Goal: Information Seeking & Learning: Learn about a topic

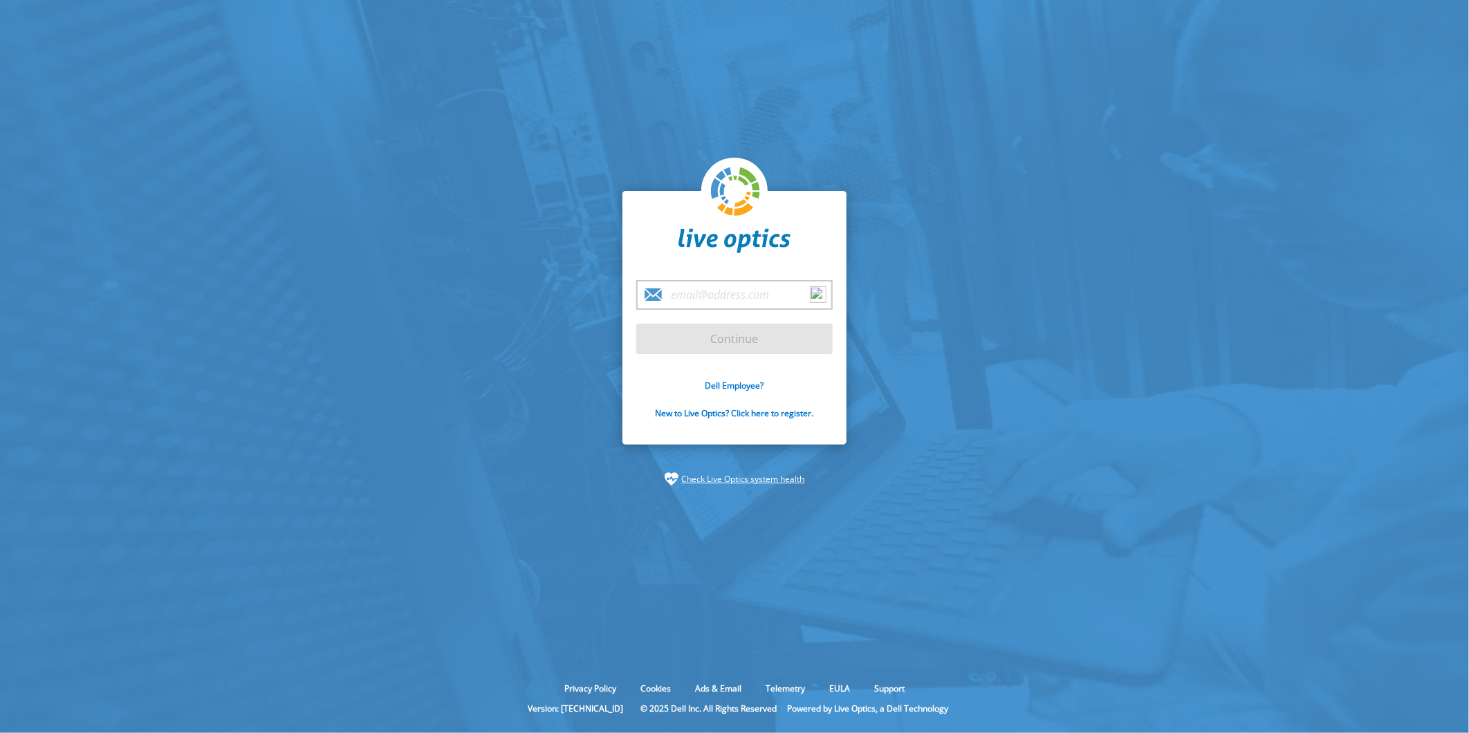
click at [680, 287] on input "email" at bounding box center [734, 295] width 196 height 30
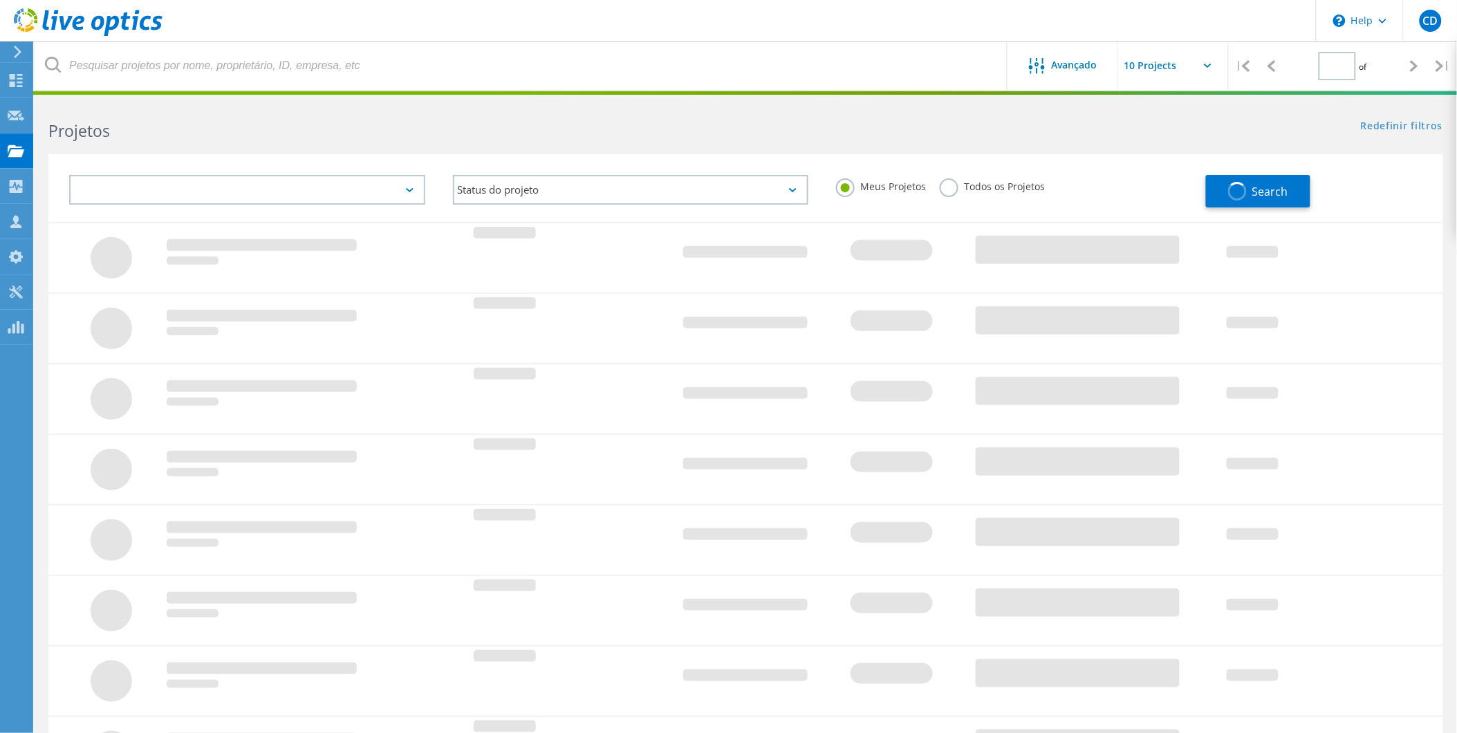
type input "1"
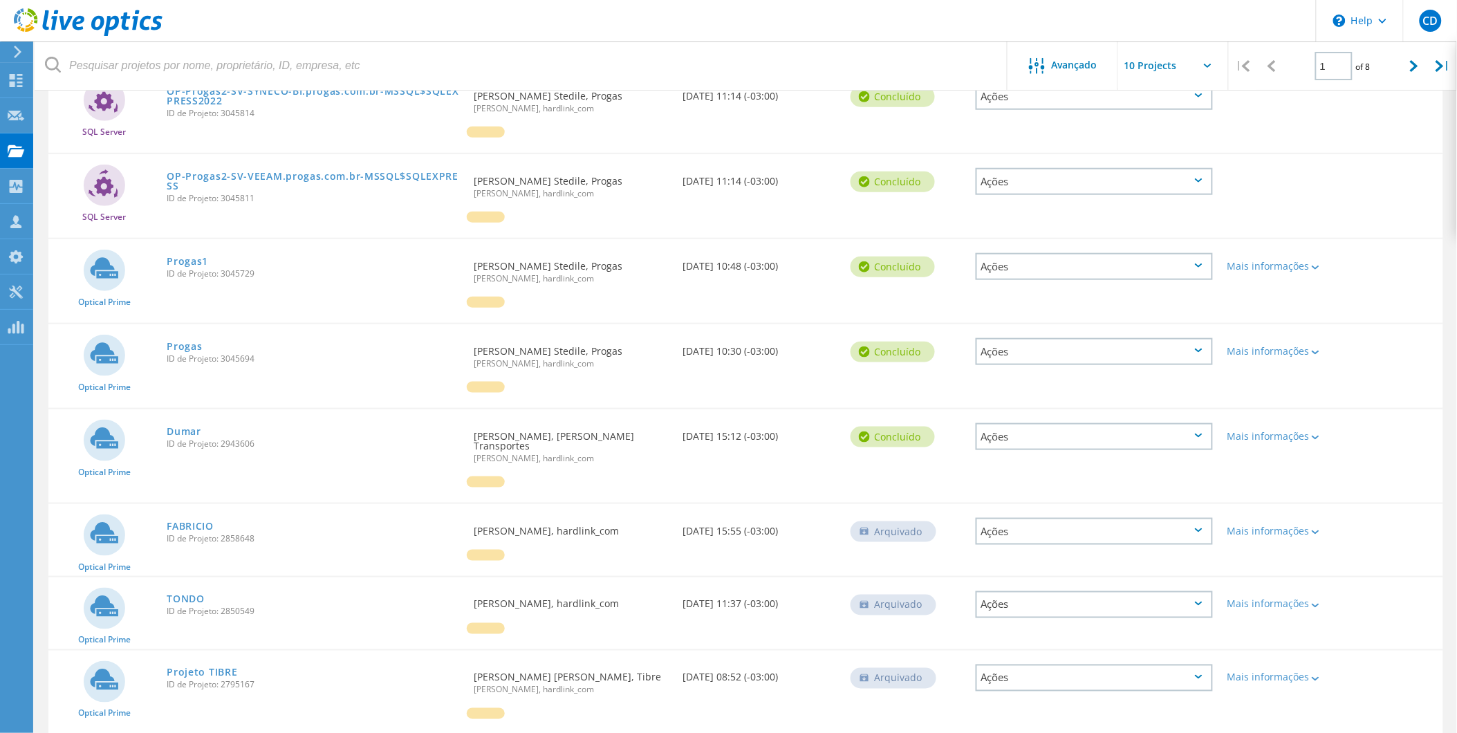
scroll to position [395, 0]
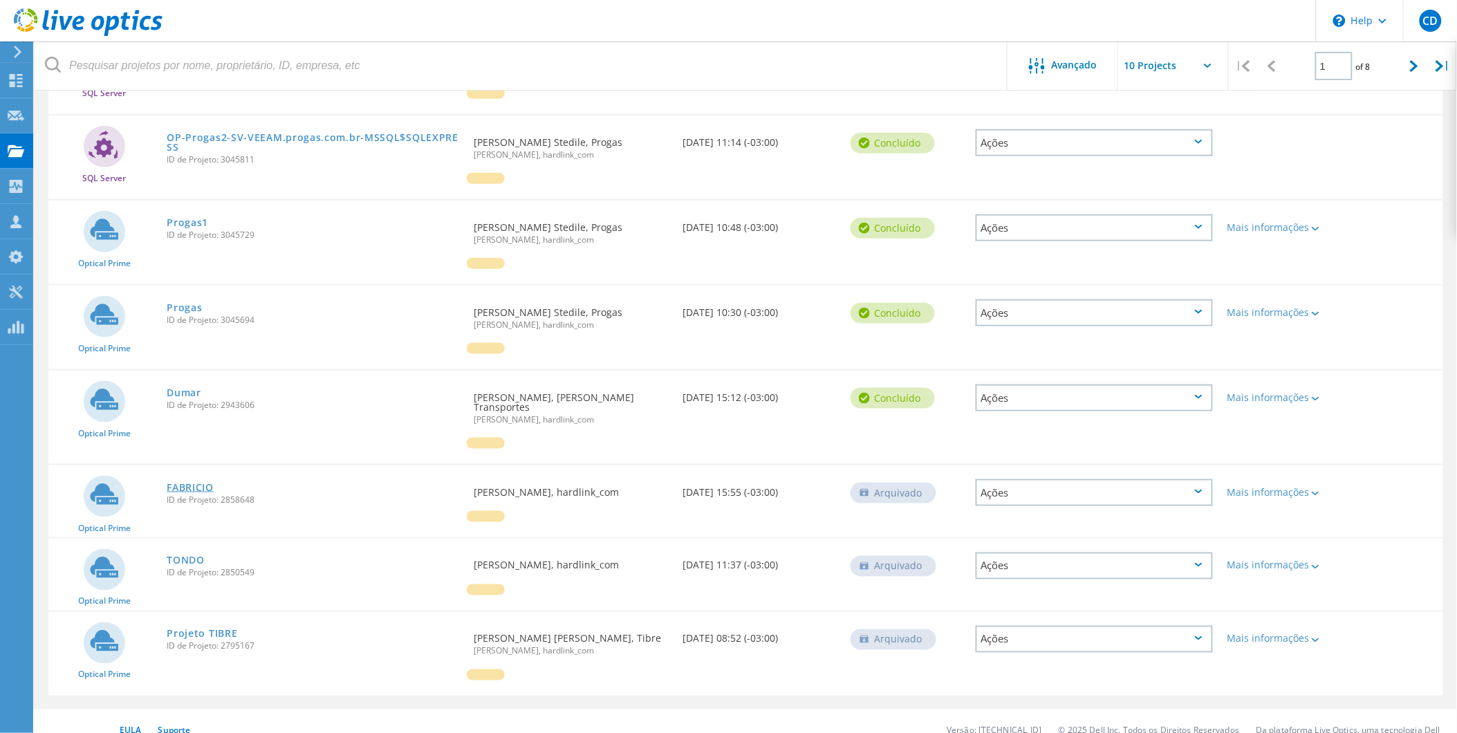
click at [194, 483] on link "FABRICIO" at bounding box center [190, 488] width 47 height 10
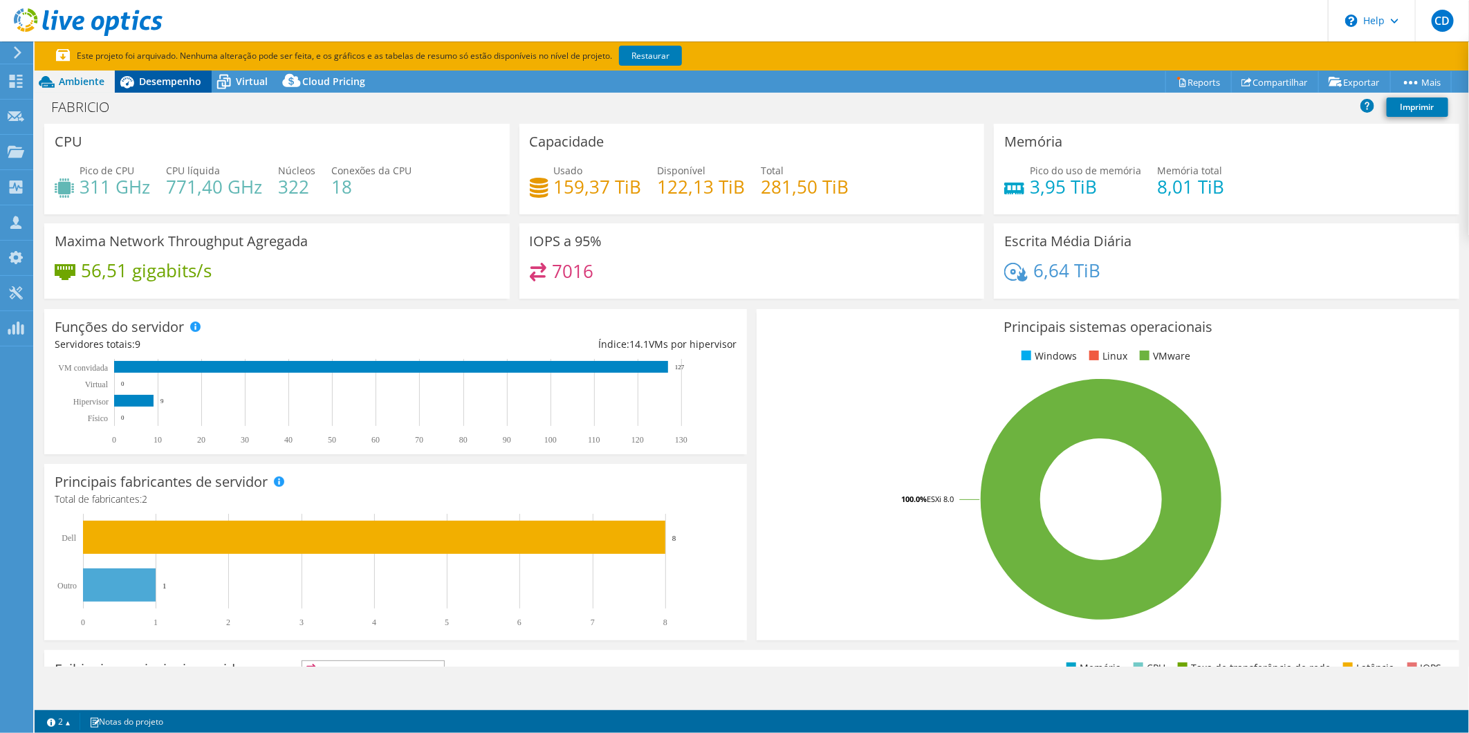
click at [144, 79] on span "Desempenho" at bounding box center [170, 81] width 62 height 13
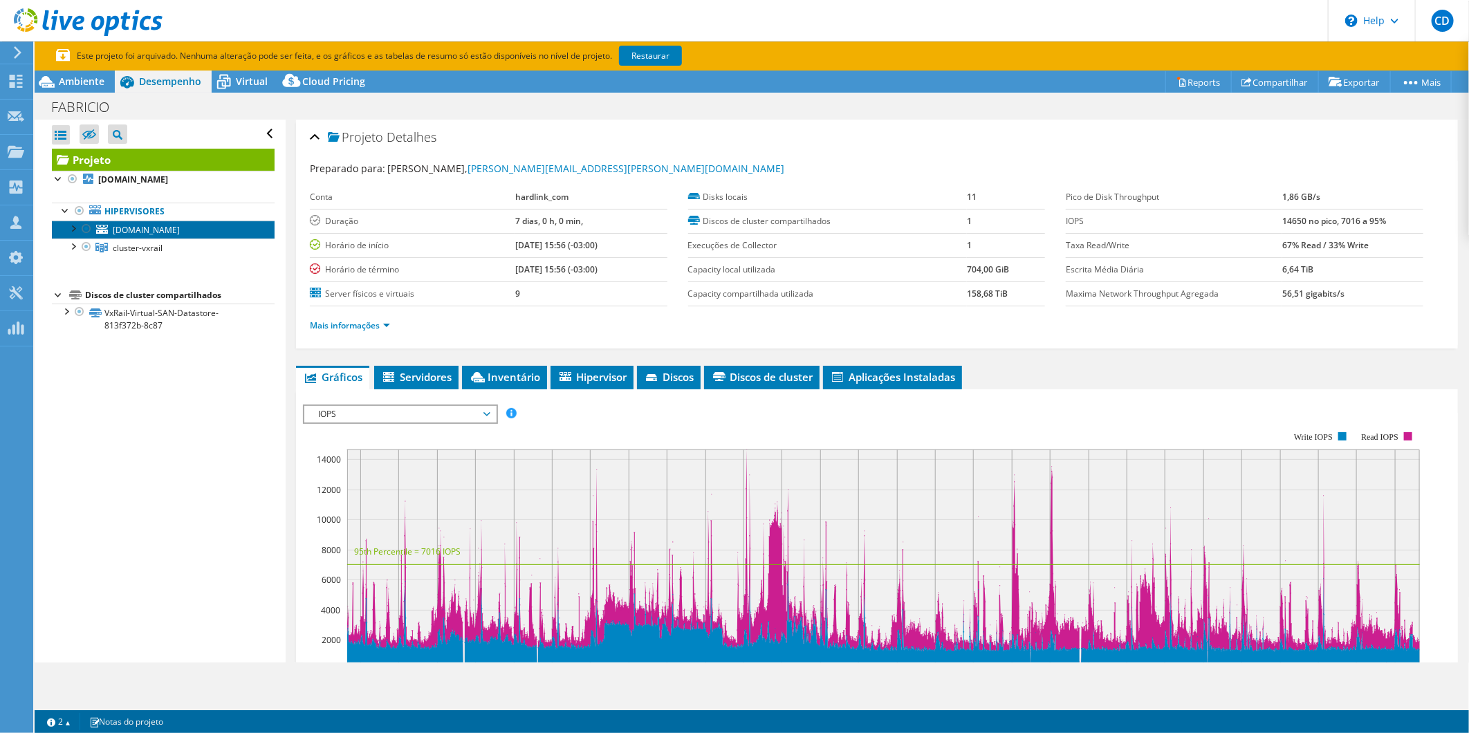
click at [161, 221] on link "[DOMAIN_NAME]" at bounding box center [163, 230] width 223 height 18
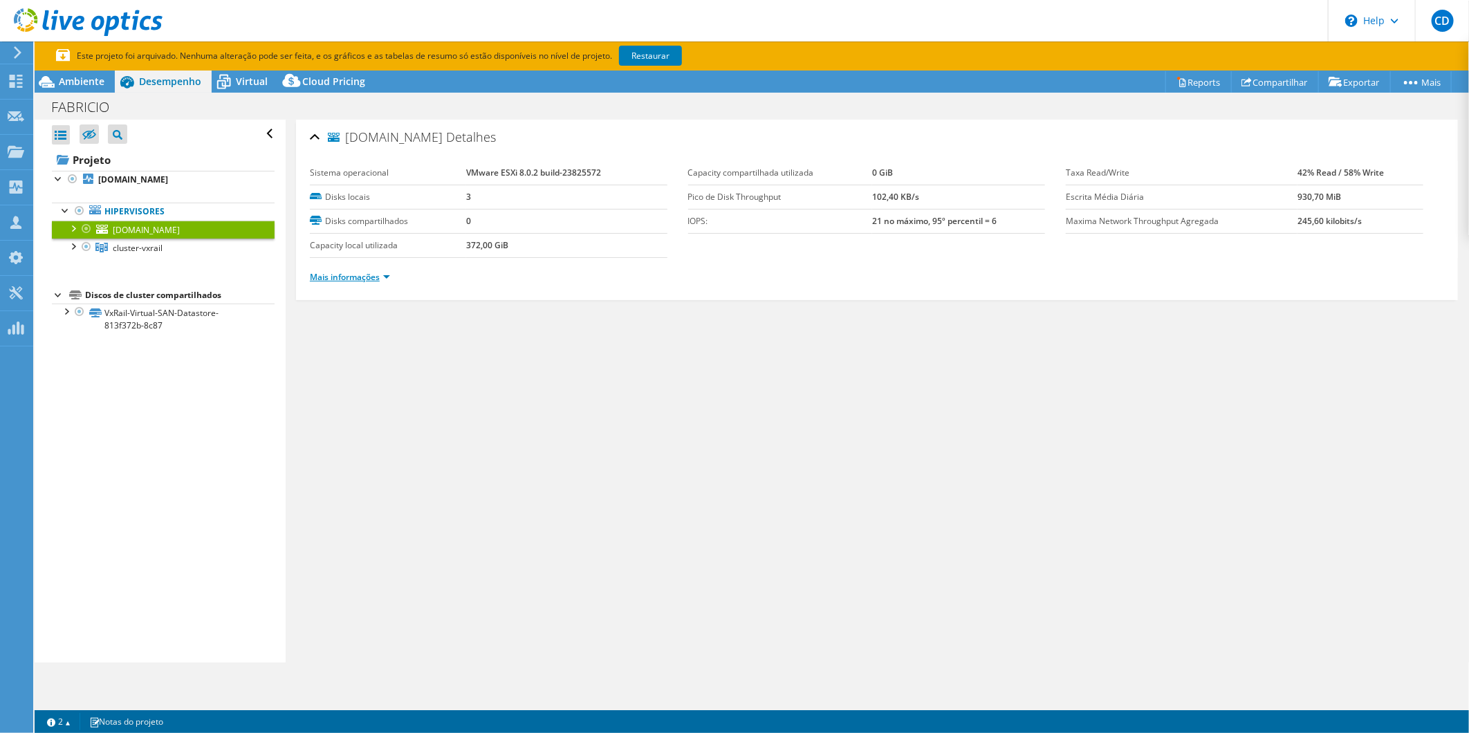
click at [368, 277] on link "Mais informações" at bounding box center [350, 277] width 80 height 12
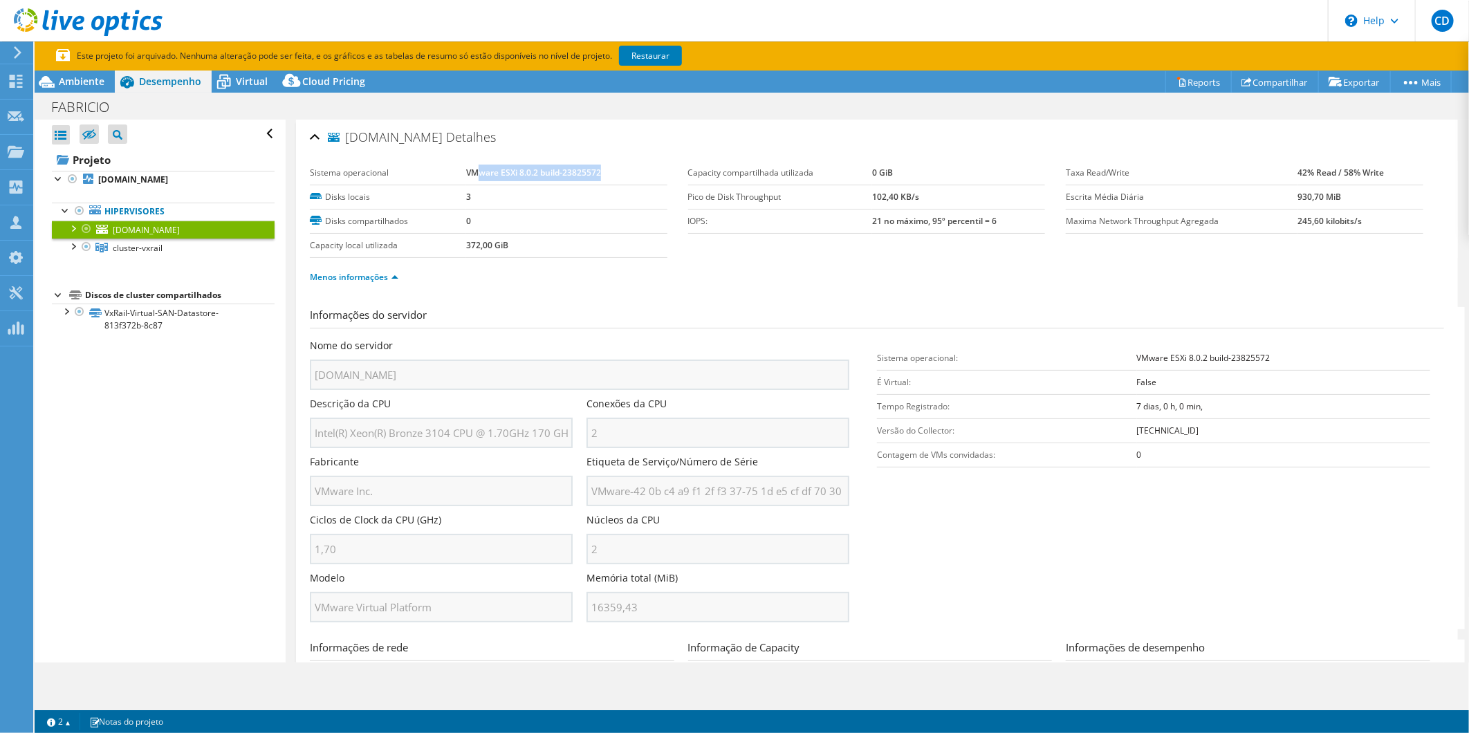
drag, startPoint x: 477, startPoint y: 162, endPoint x: 602, endPoint y: 162, distance: 124.5
click at [602, 162] on td "VMware ESXi 8.0.2 build-23825572" at bounding box center [566, 173] width 201 height 24
click at [668, 116] on div "FABRICIO Imprimir" at bounding box center [752, 107] width 1434 height 26
click at [77, 248] on div at bounding box center [73, 246] width 14 height 14
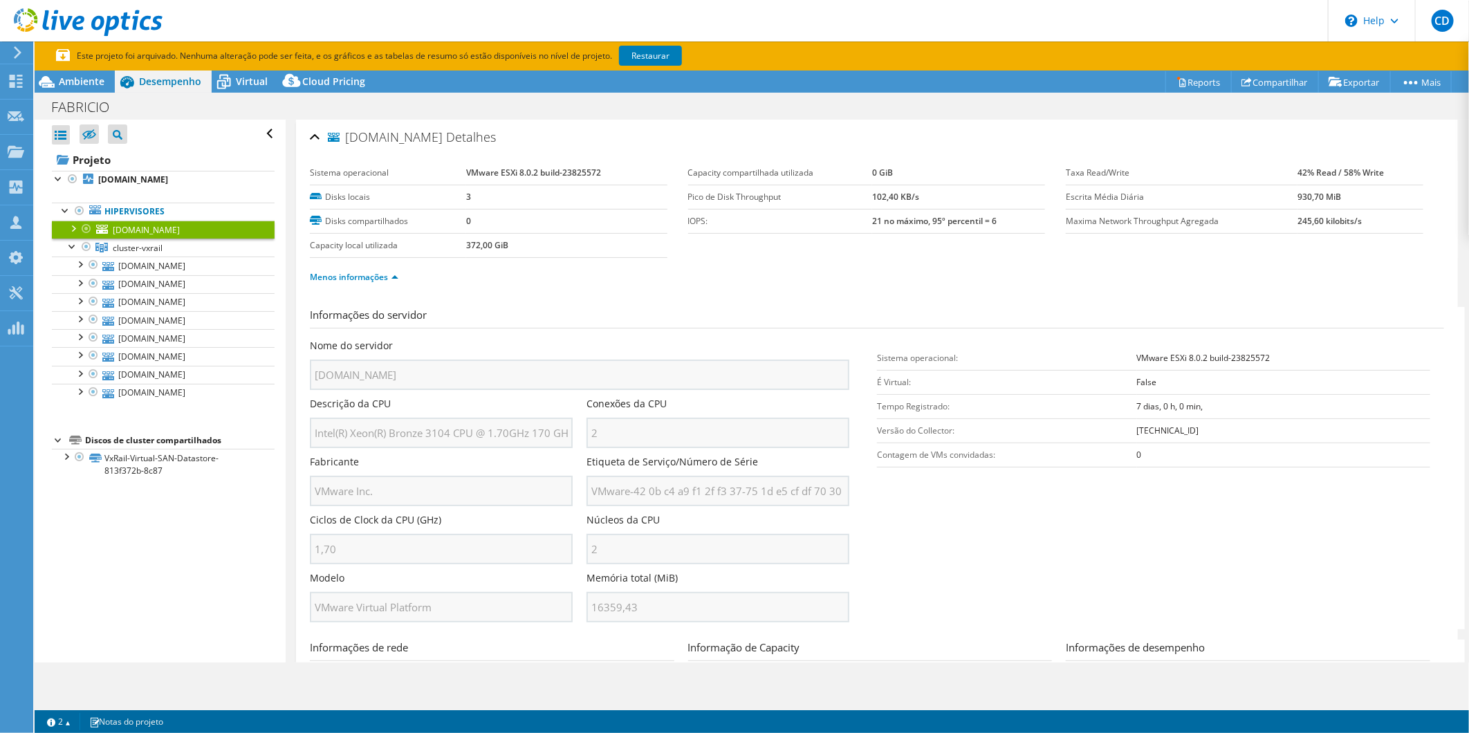
click at [74, 225] on div at bounding box center [73, 228] width 14 height 14
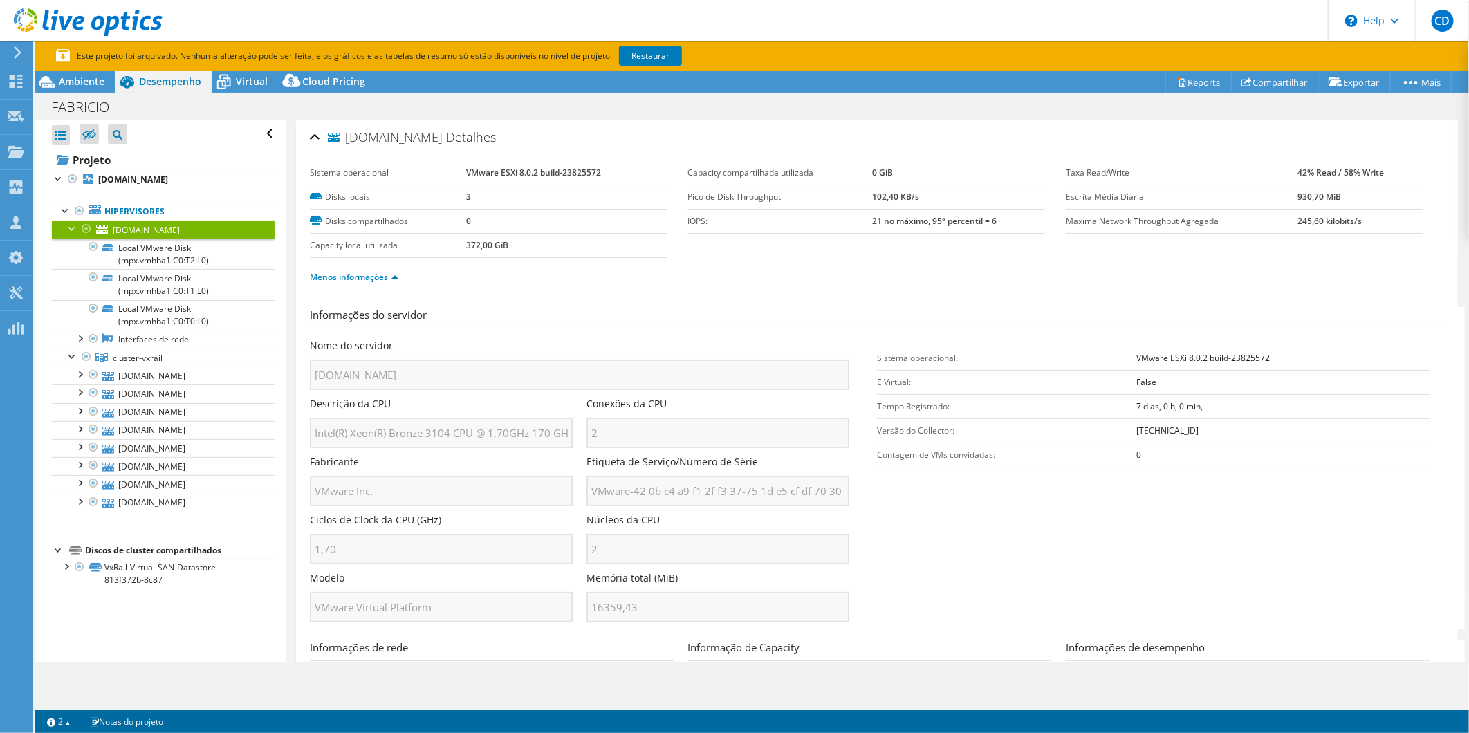
click at [789, 181] on td "Capacity compartilhada utilizada" at bounding box center [780, 173] width 185 height 24
click at [173, 259] on link "Local VMware Disk (mpx.vmhba1:C0:T2:L0)" at bounding box center [163, 254] width 223 height 30
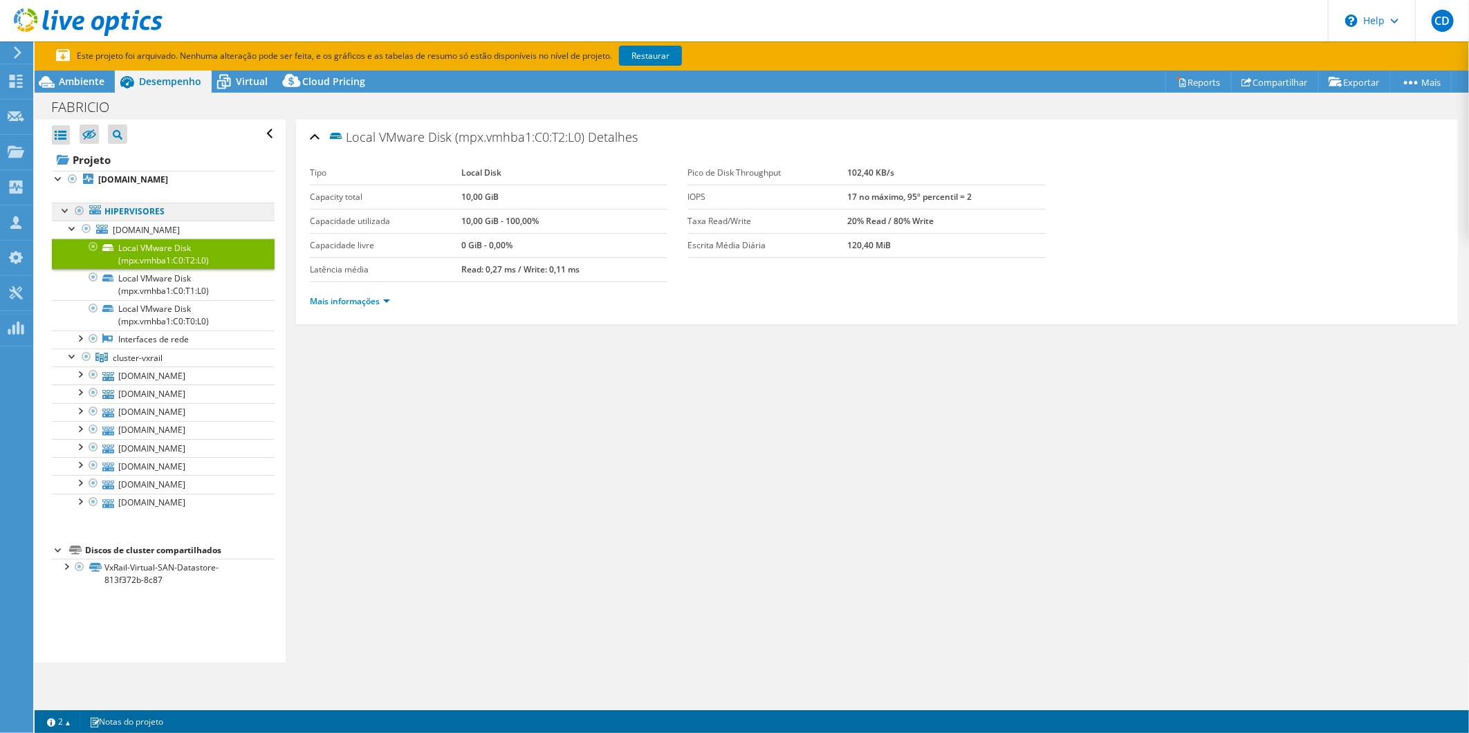
click at [129, 206] on link "Hipervisores" at bounding box center [163, 212] width 223 height 18
click at [166, 226] on span "[DOMAIN_NAME]" at bounding box center [146, 230] width 67 height 12
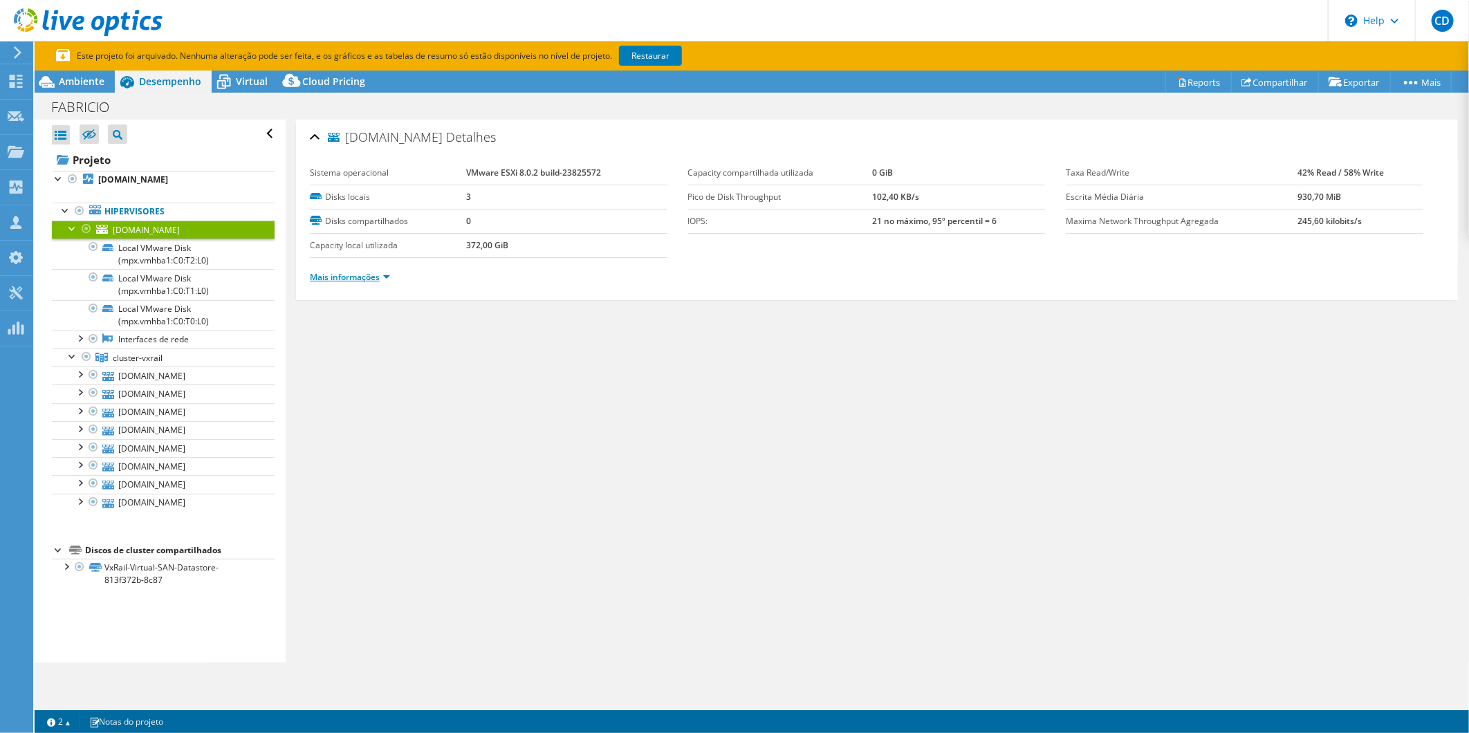
click at [377, 280] on link "Mais informações" at bounding box center [350, 277] width 80 height 12
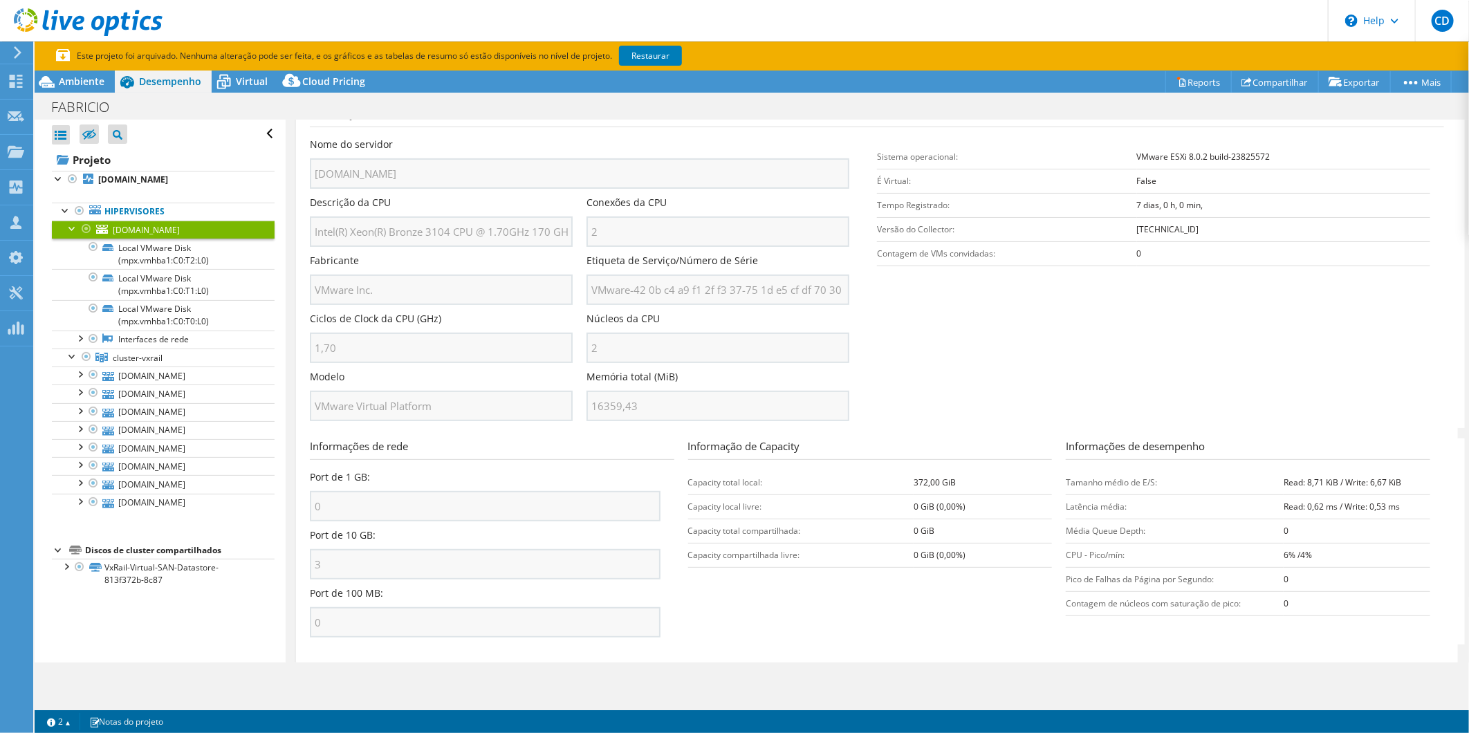
scroll to position [224, 0]
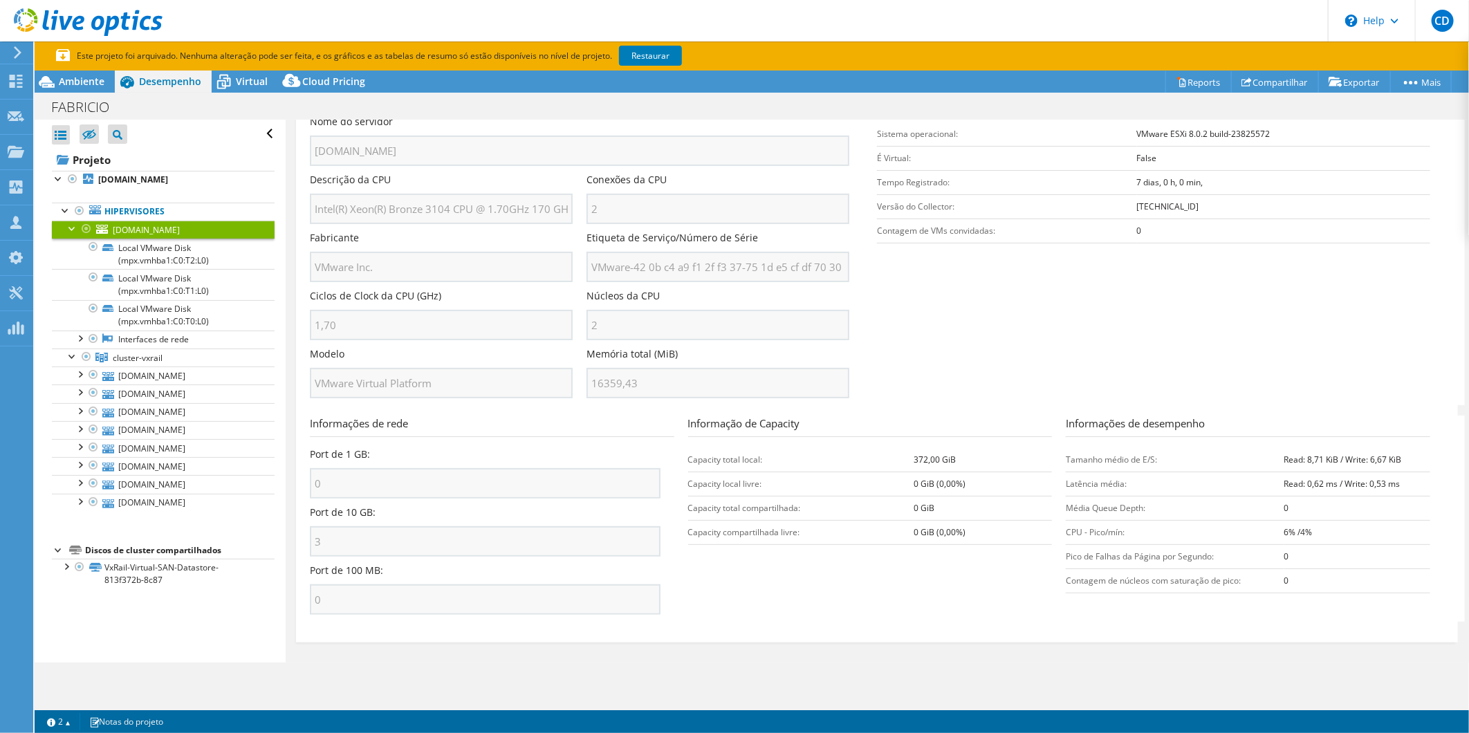
click at [68, 225] on div at bounding box center [73, 228] width 14 height 14
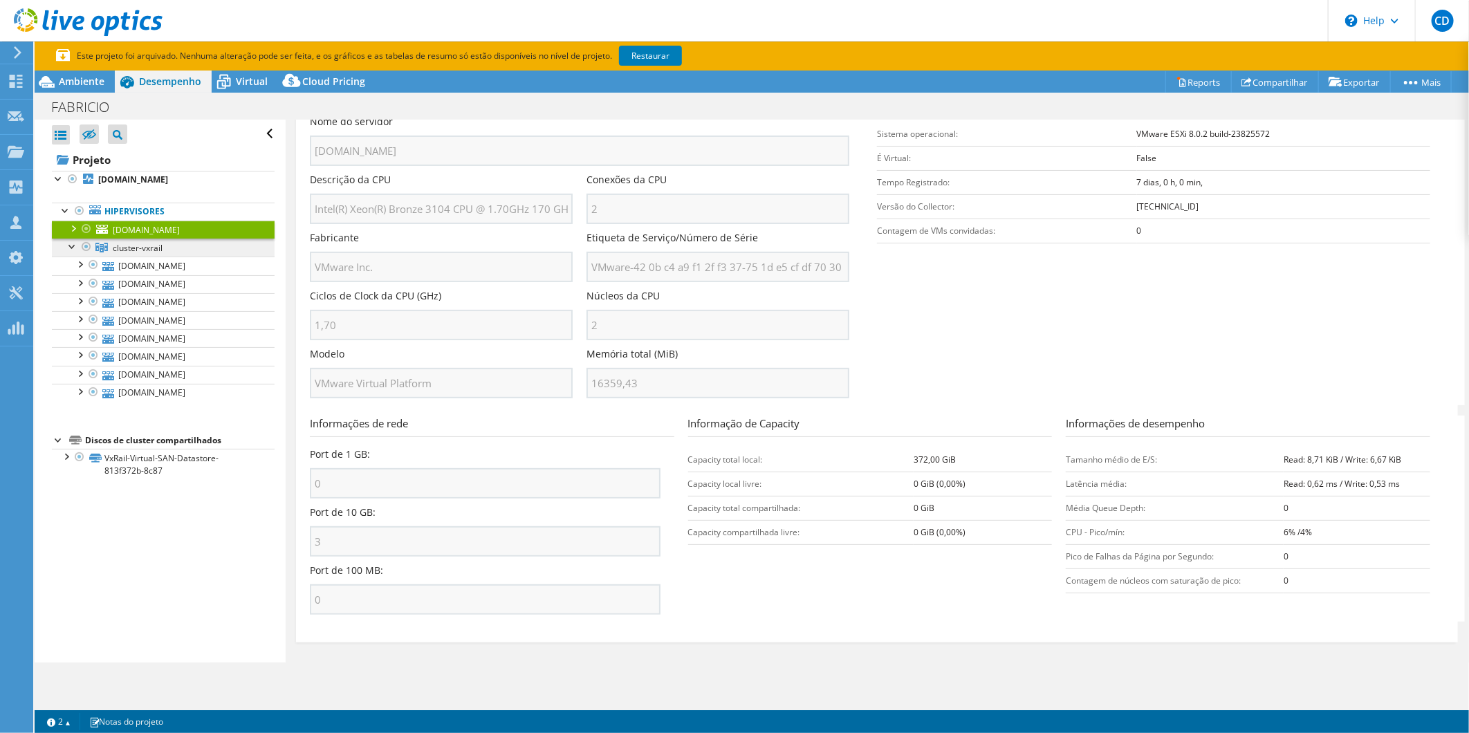
click at [140, 245] on span "cluster-vxrail" at bounding box center [138, 248] width 50 height 12
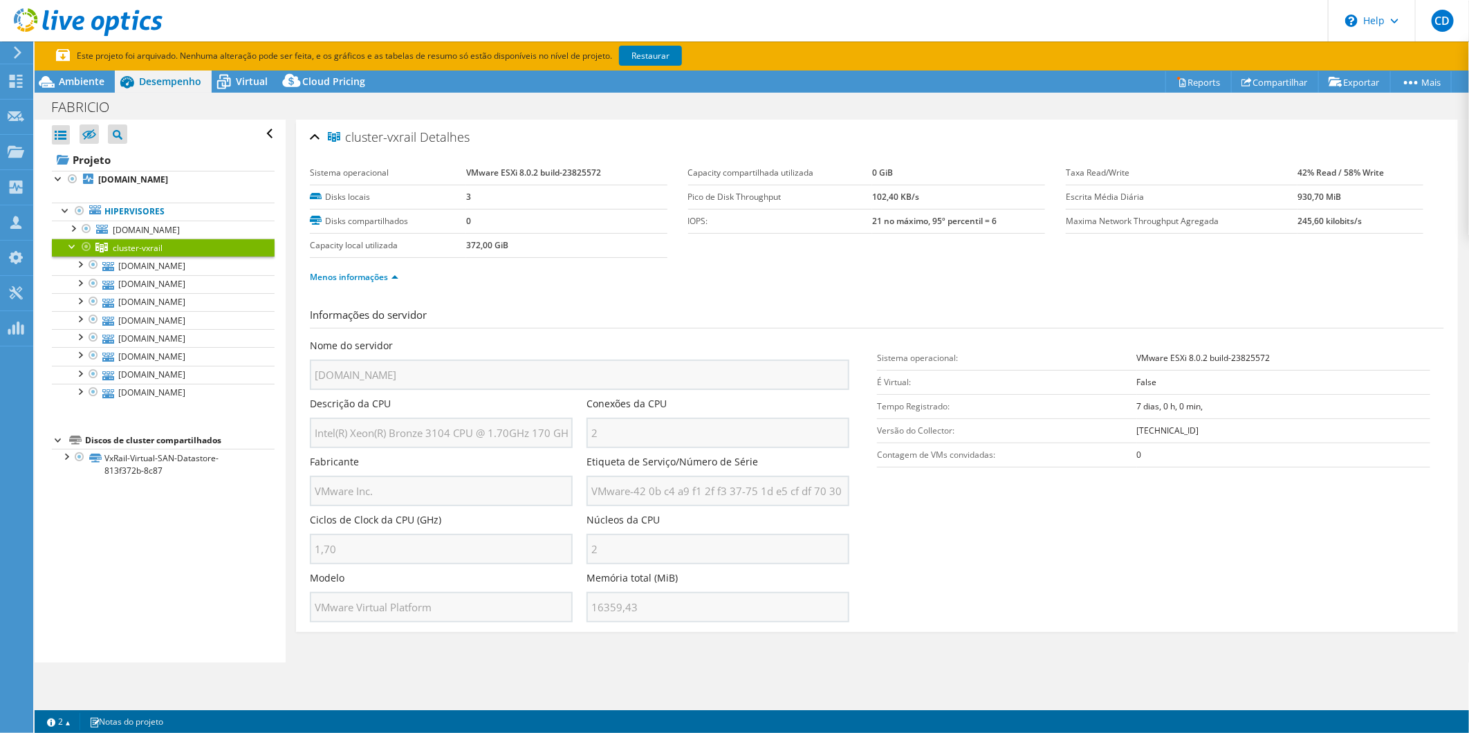
scroll to position [0, 0]
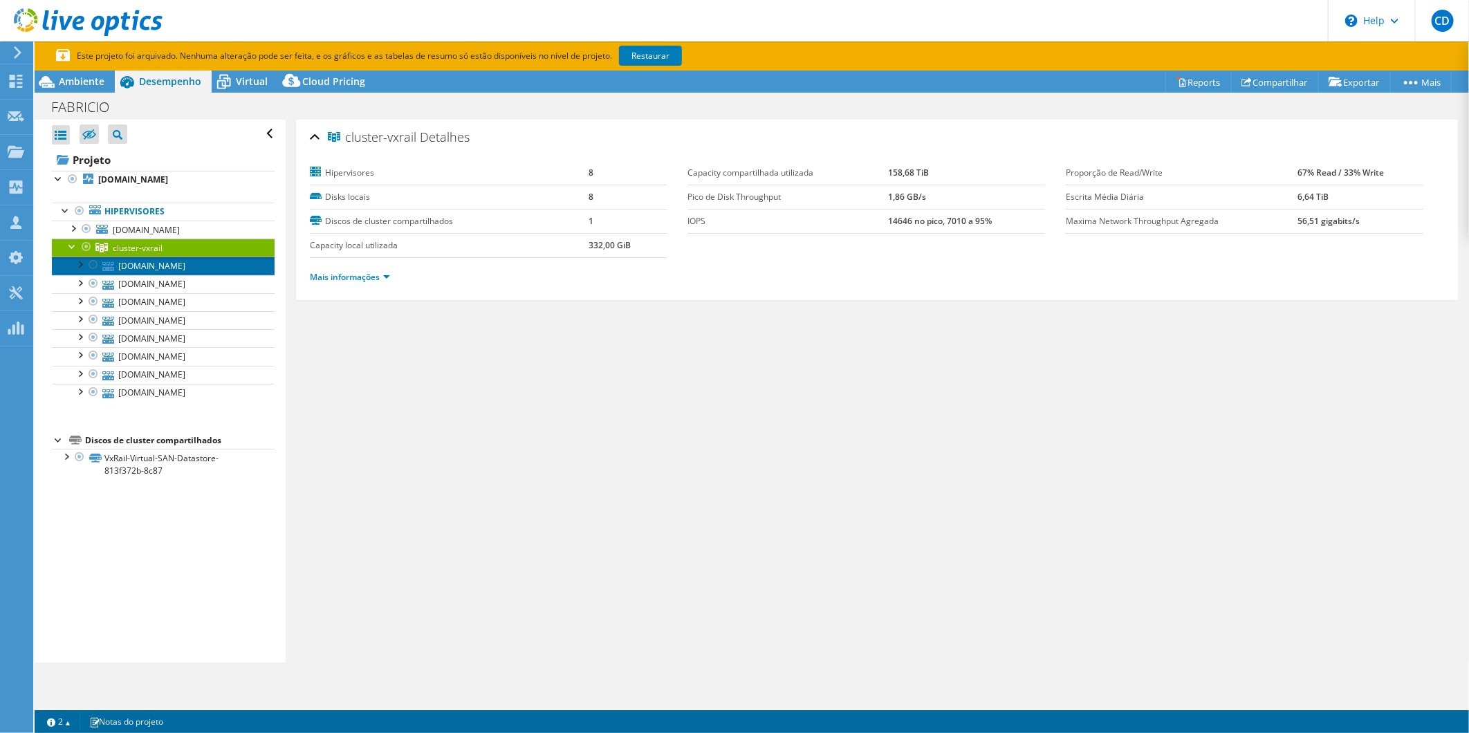
click at [162, 270] on link "[DOMAIN_NAME]" at bounding box center [163, 266] width 223 height 18
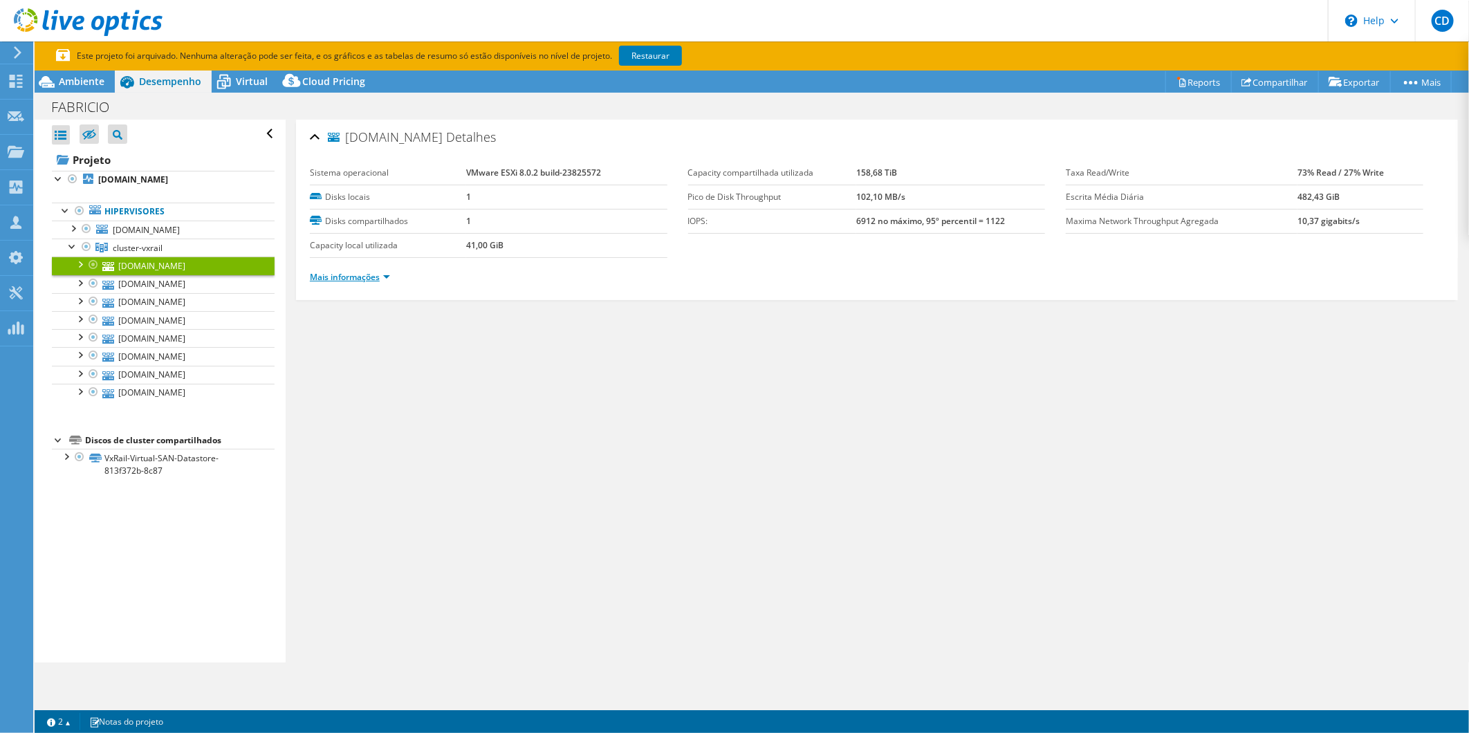
click at [377, 277] on link "Mais informações" at bounding box center [350, 277] width 80 height 12
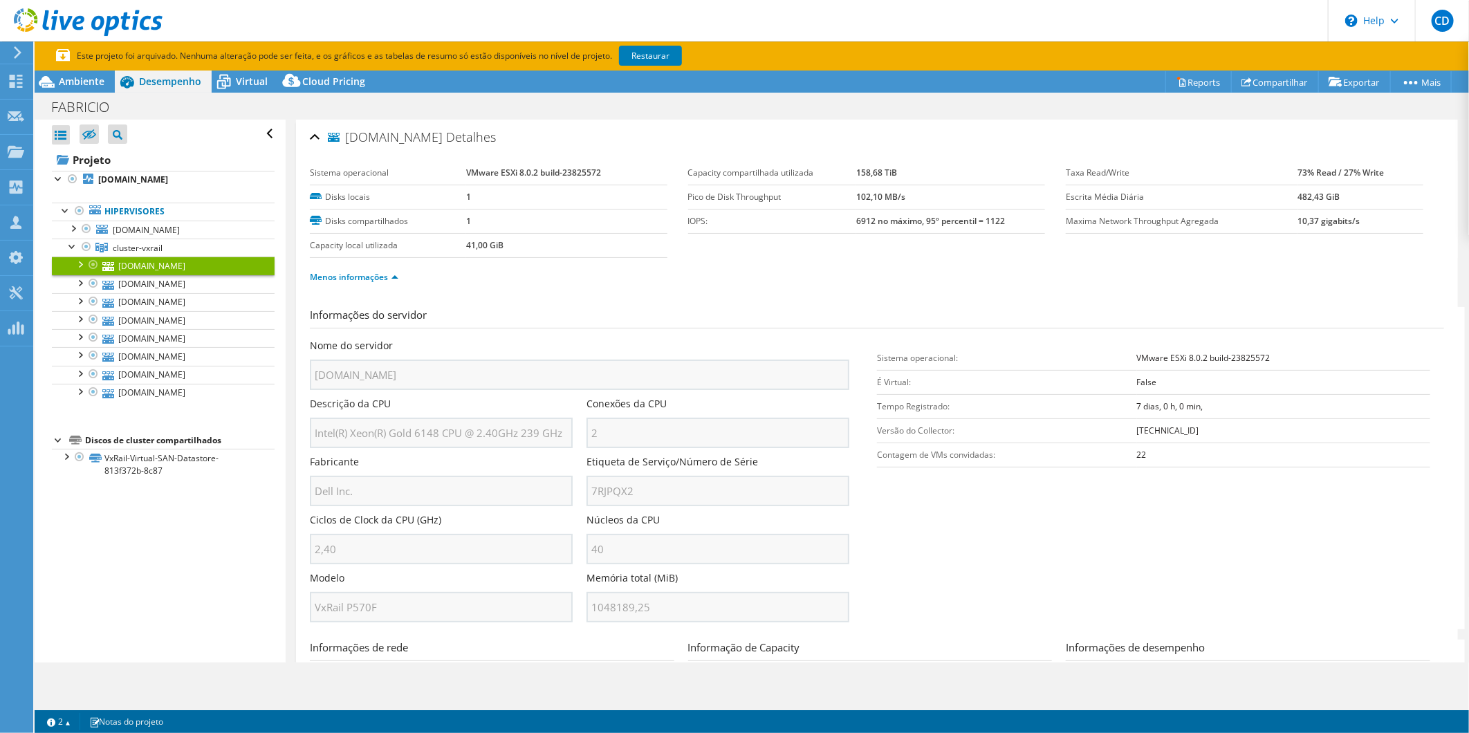
click at [564, 339] on div "Nome do servidor [DOMAIN_NAME] Descrição da CPU Intel(R) Xeon(R) Gold 6148 CPU …" at bounding box center [586, 339] width 553 height 0
click at [175, 228] on span "[DOMAIN_NAME]" at bounding box center [146, 230] width 67 height 12
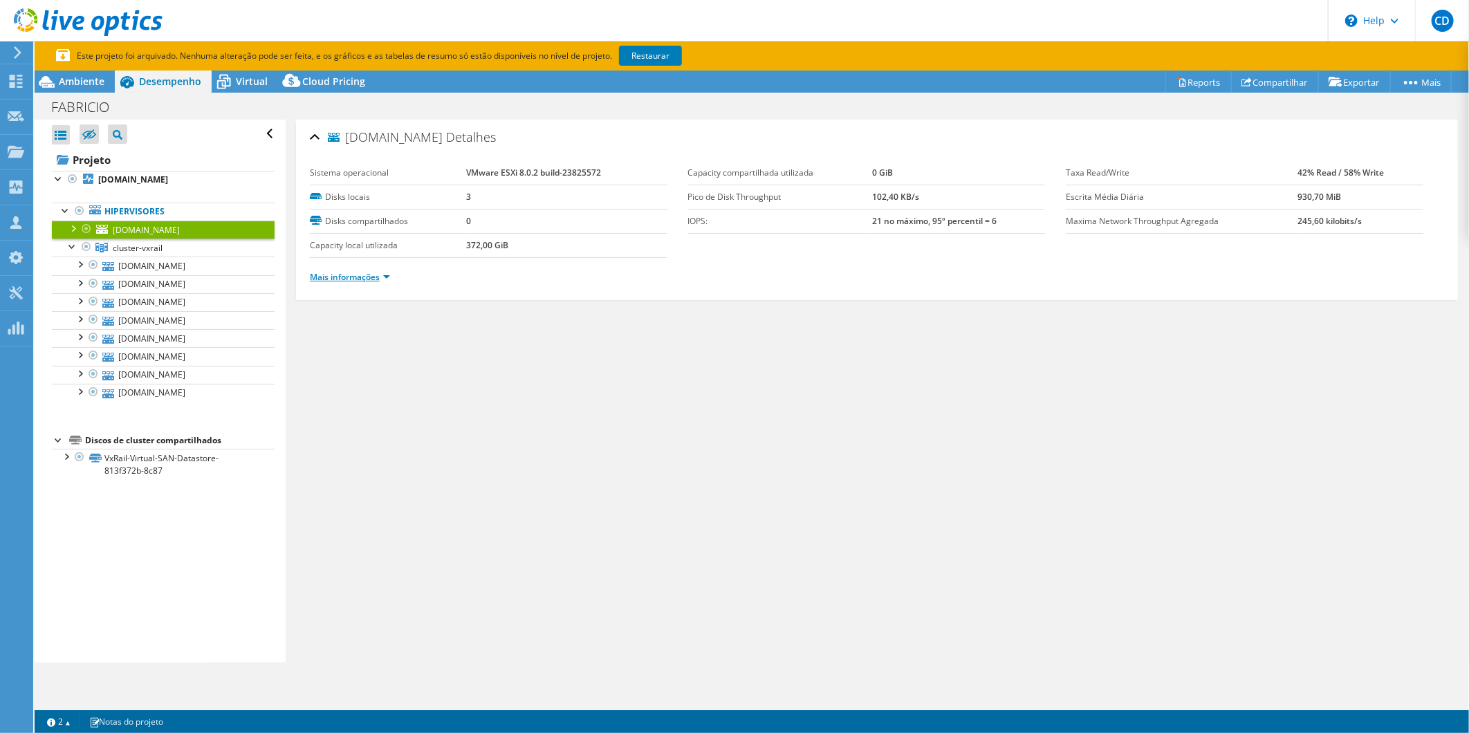
click at [384, 279] on link "Mais informações" at bounding box center [350, 277] width 80 height 12
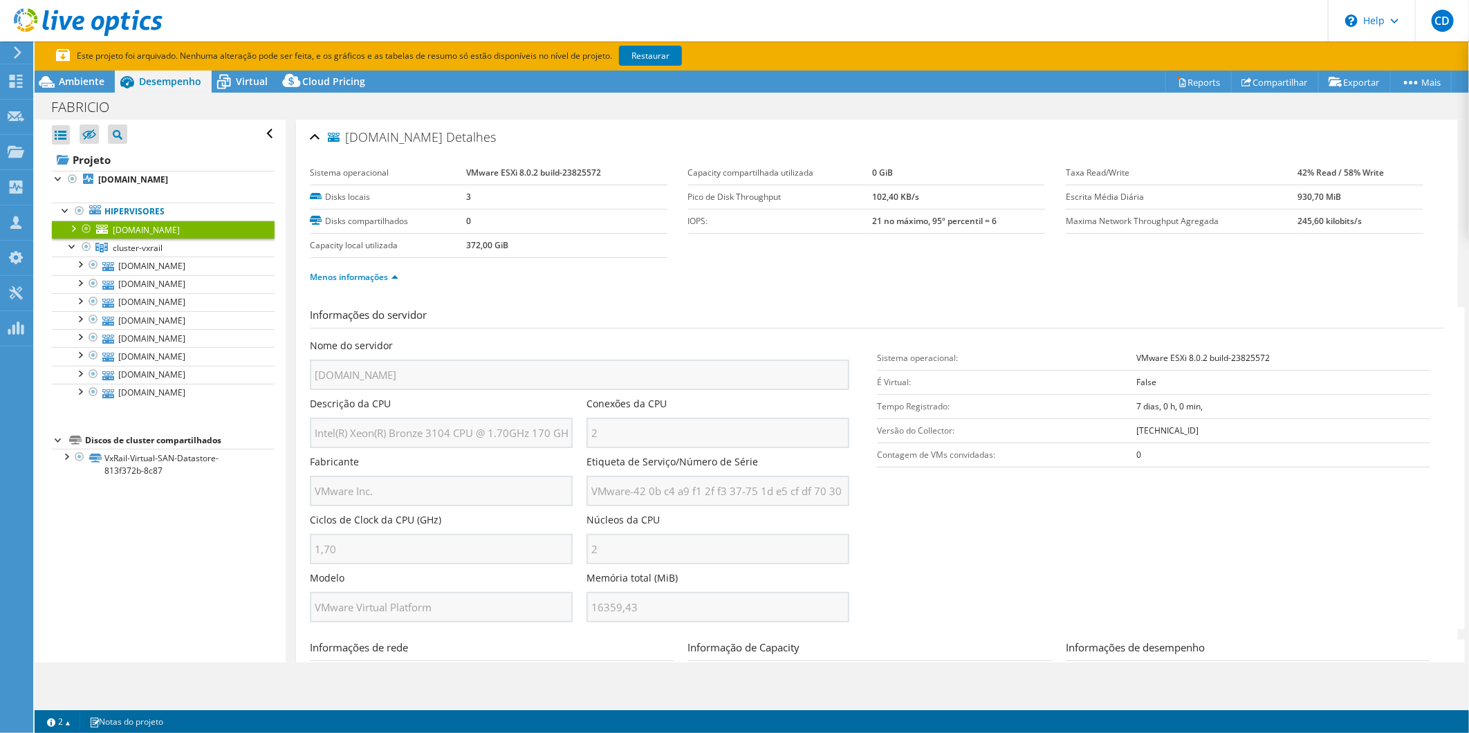
scroll to position [0, 10]
click at [882, 492] on section "Informações do servidor Nome do servidor [DOMAIN_NAME] Descrição da CPU Intel(R…" at bounding box center [880, 468] width 1141 height 322
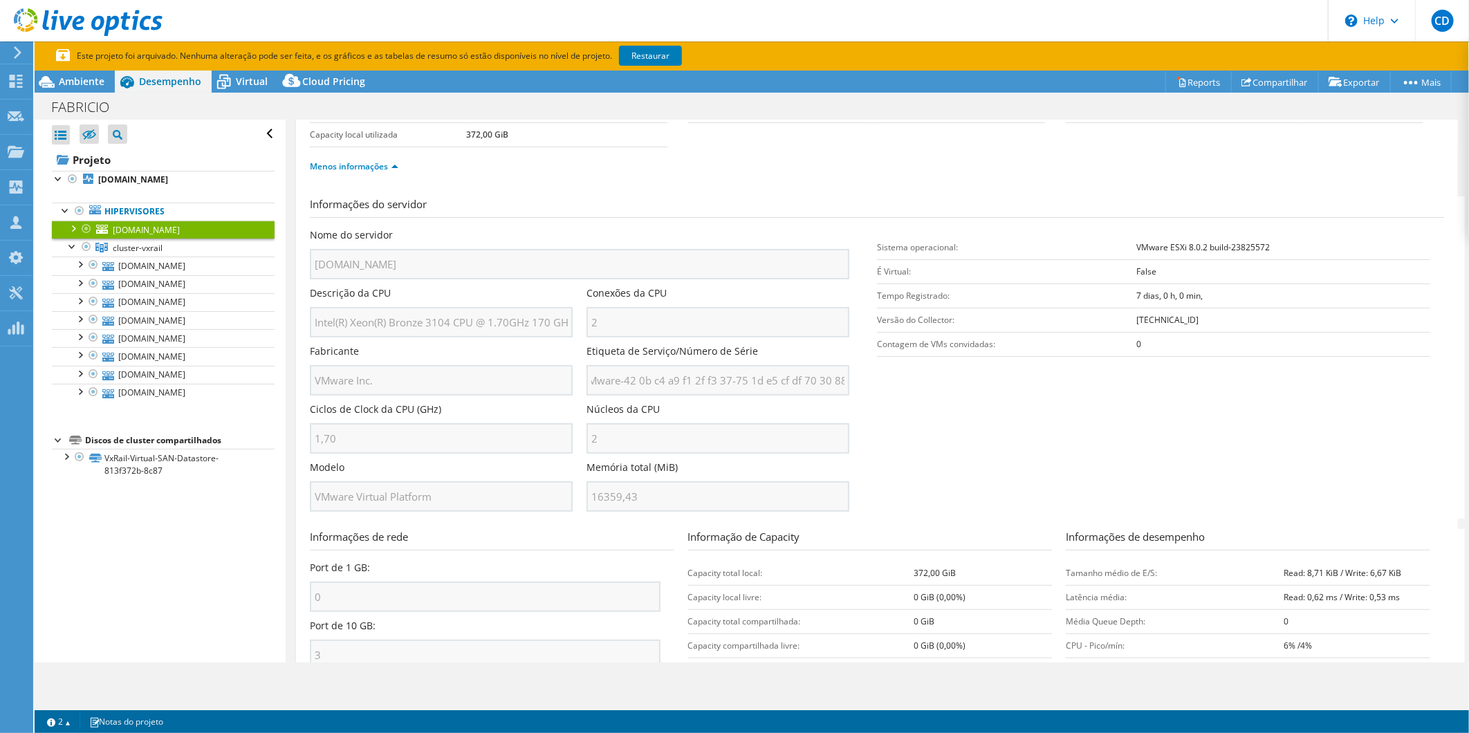
scroll to position [0, 0]
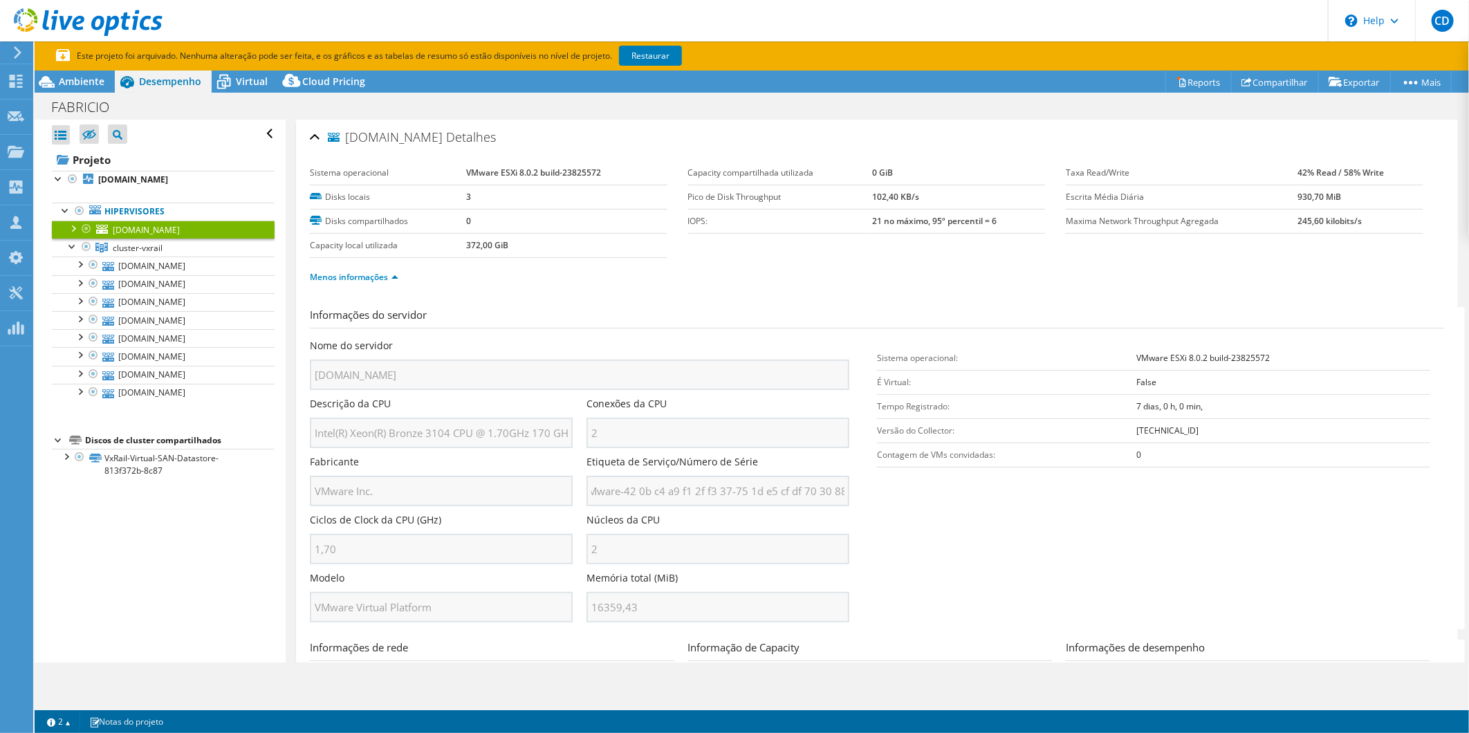
click at [1003, 498] on section "Informações do servidor Nome do servidor [DOMAIN_NAME] Descrição da CPU Intel(R…" at bounding box center [880, 468] width 1141 height 322
click at [158, 260] on link "[DOMAIN_NAME]" at bounding box center [163, 266] width 223 height 18
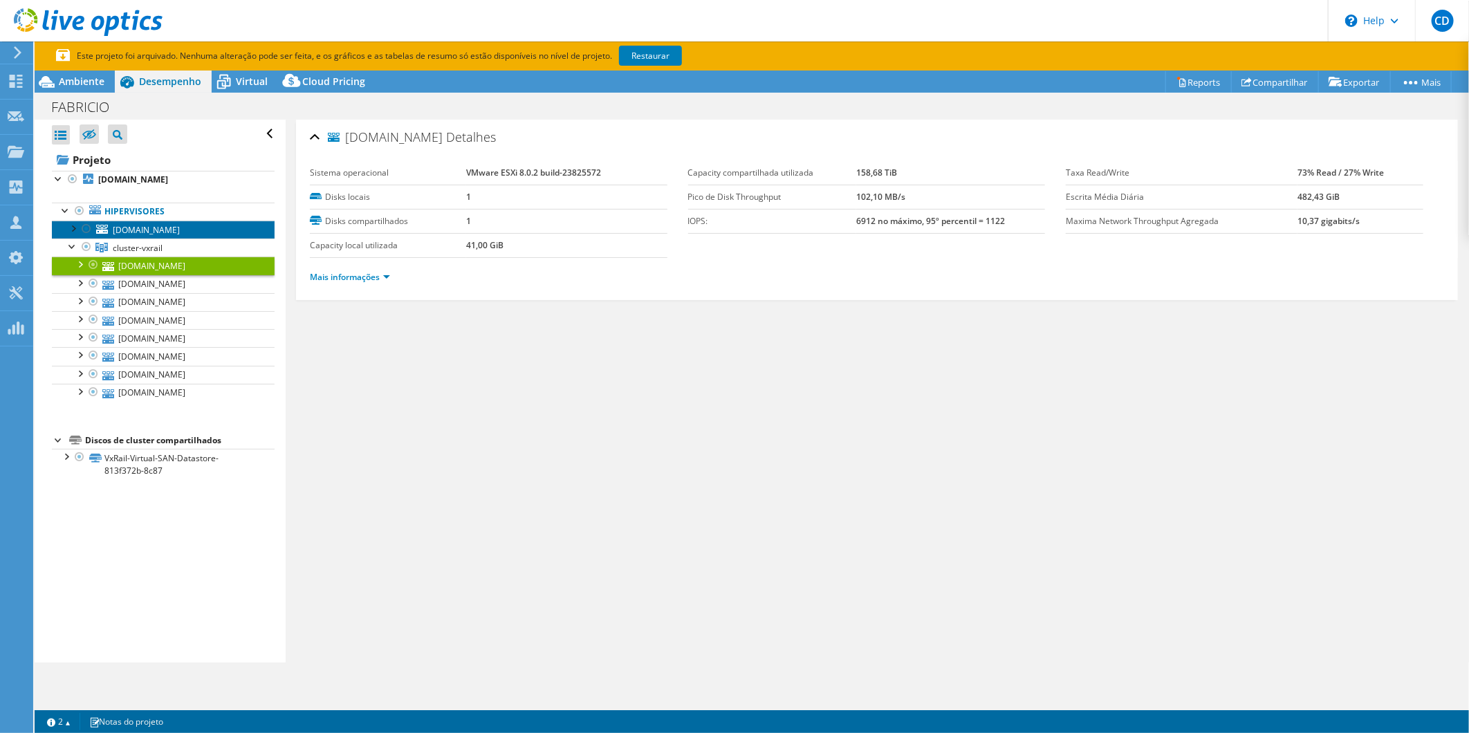
click at [136, 227] on span "[DOMAIN_NAME]" at bounding box center [146, 230] width 67 height 12
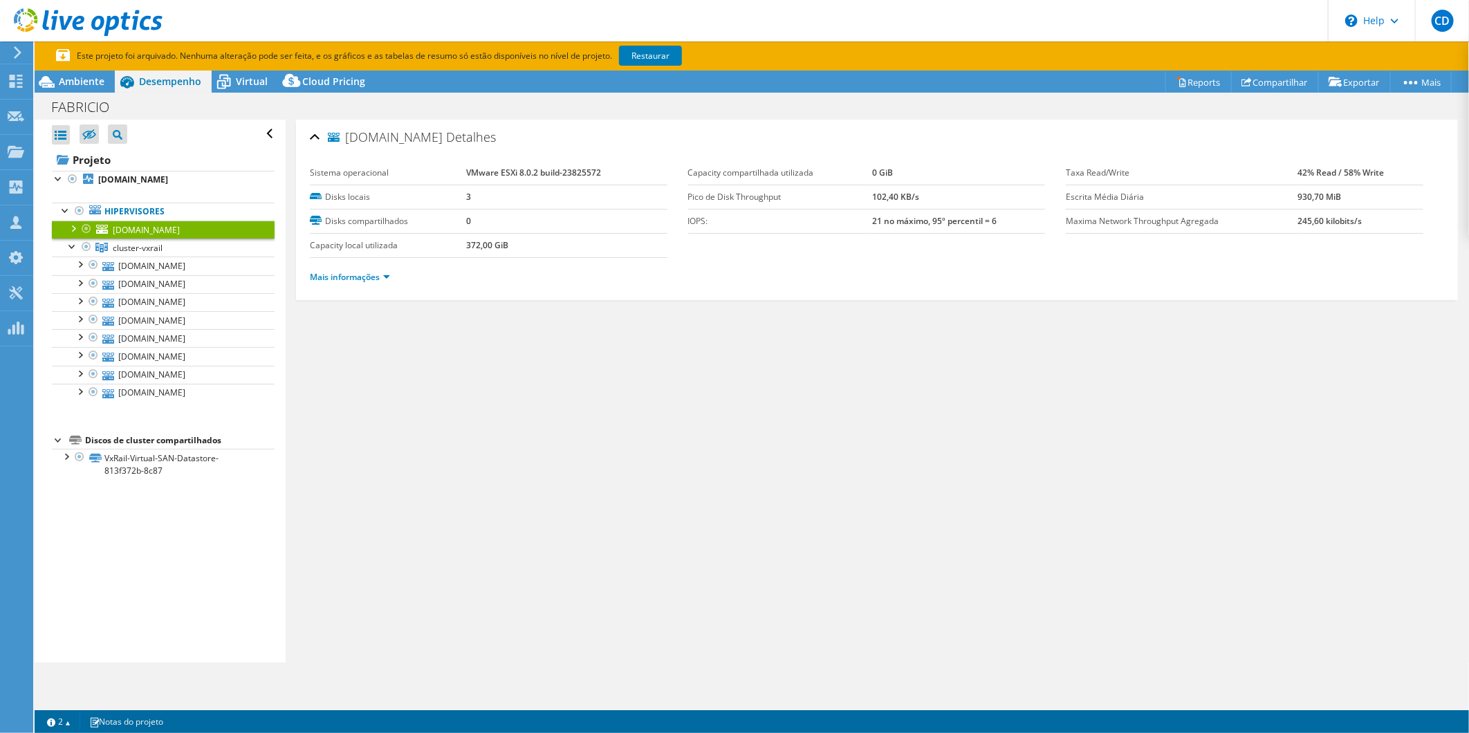
click at [566, 163] on td "VMware ESXi 8.0.2 build-23825572" at bounding box center [566, 173] width 201 height 24
click at [123, 268] on link "[DOMAIN_NAME]" at bounding box center [163, 266] width 223 height 18
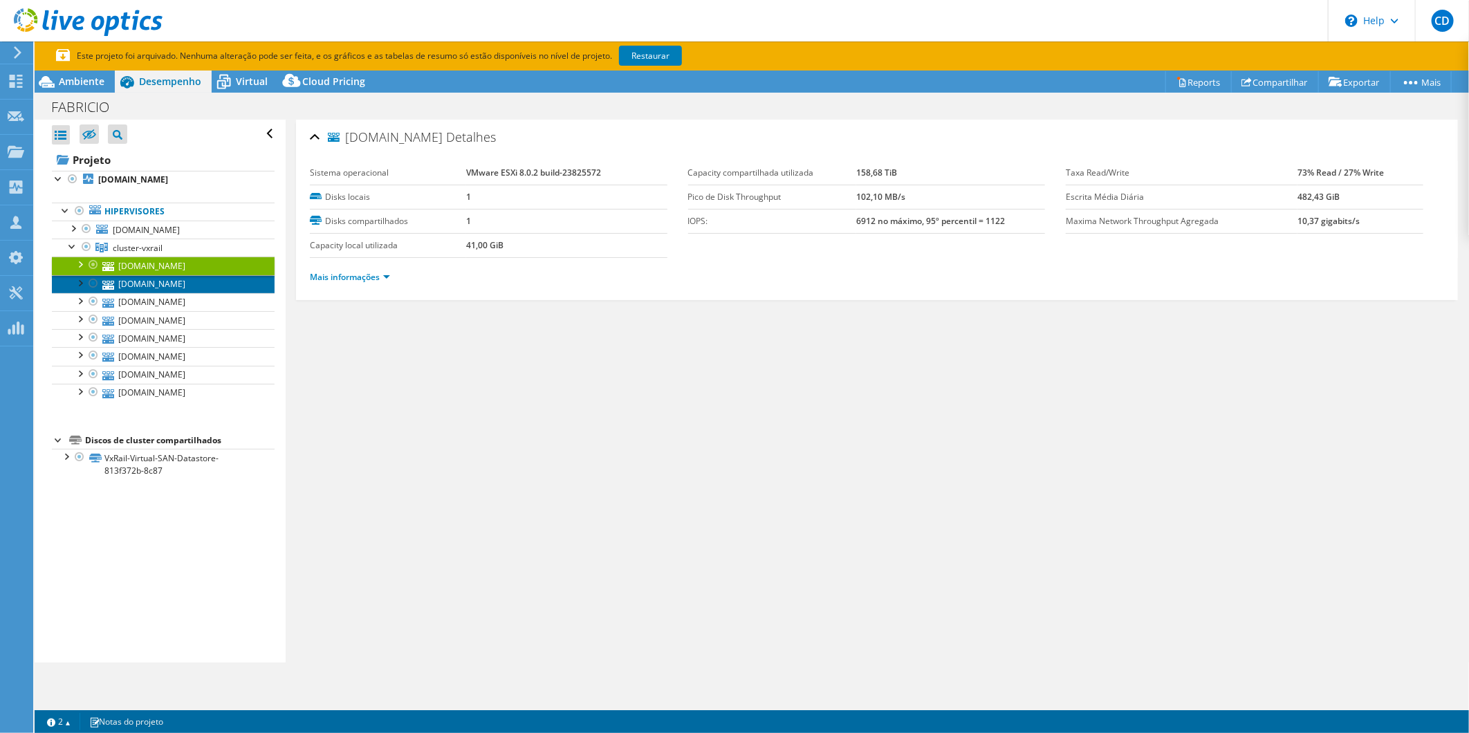
click at [143, 289] on link "[DOMAIN_NAME]" at bounding box center [163, 284] width 223 height 18
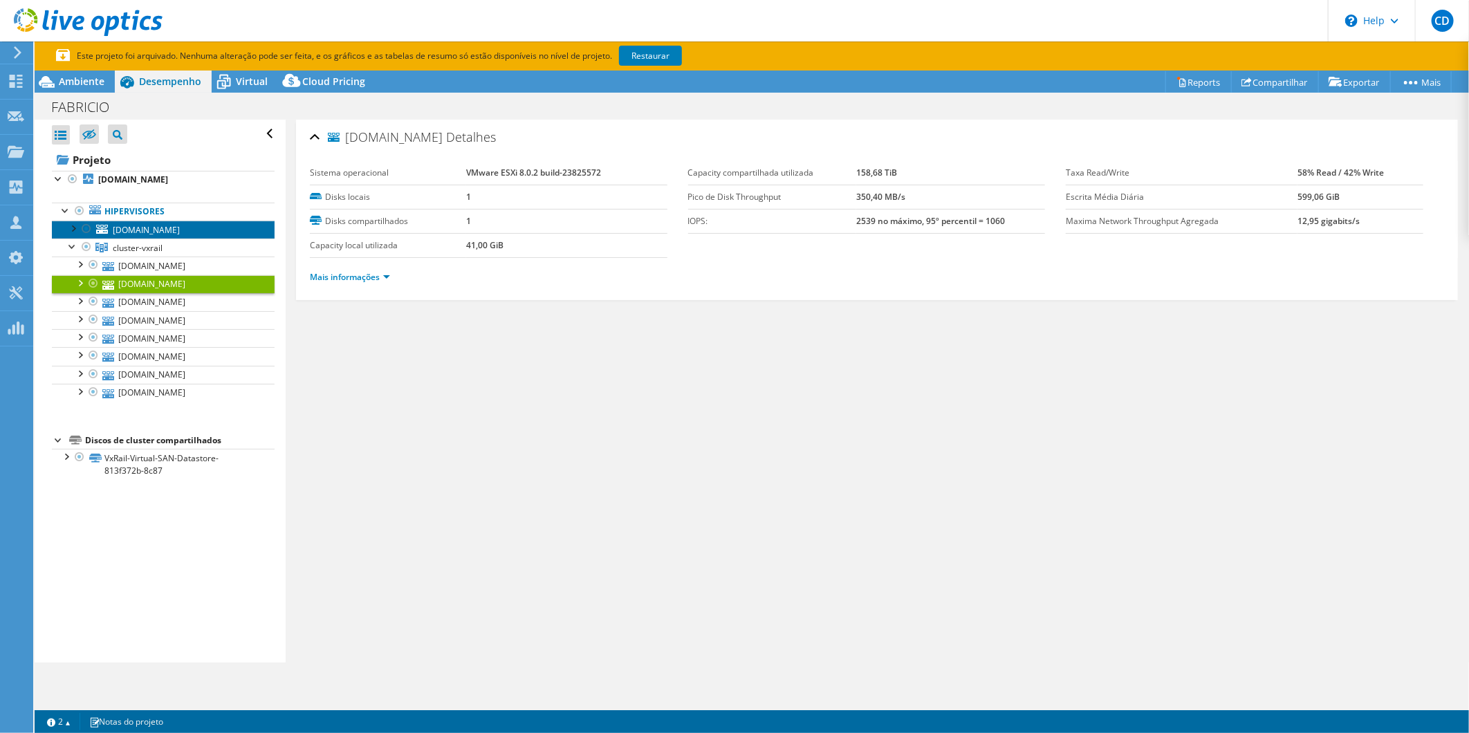
click at [136, 225] on span "[DOMAIN_NAME]" at bounding box center [146, 230] width 67 height 12
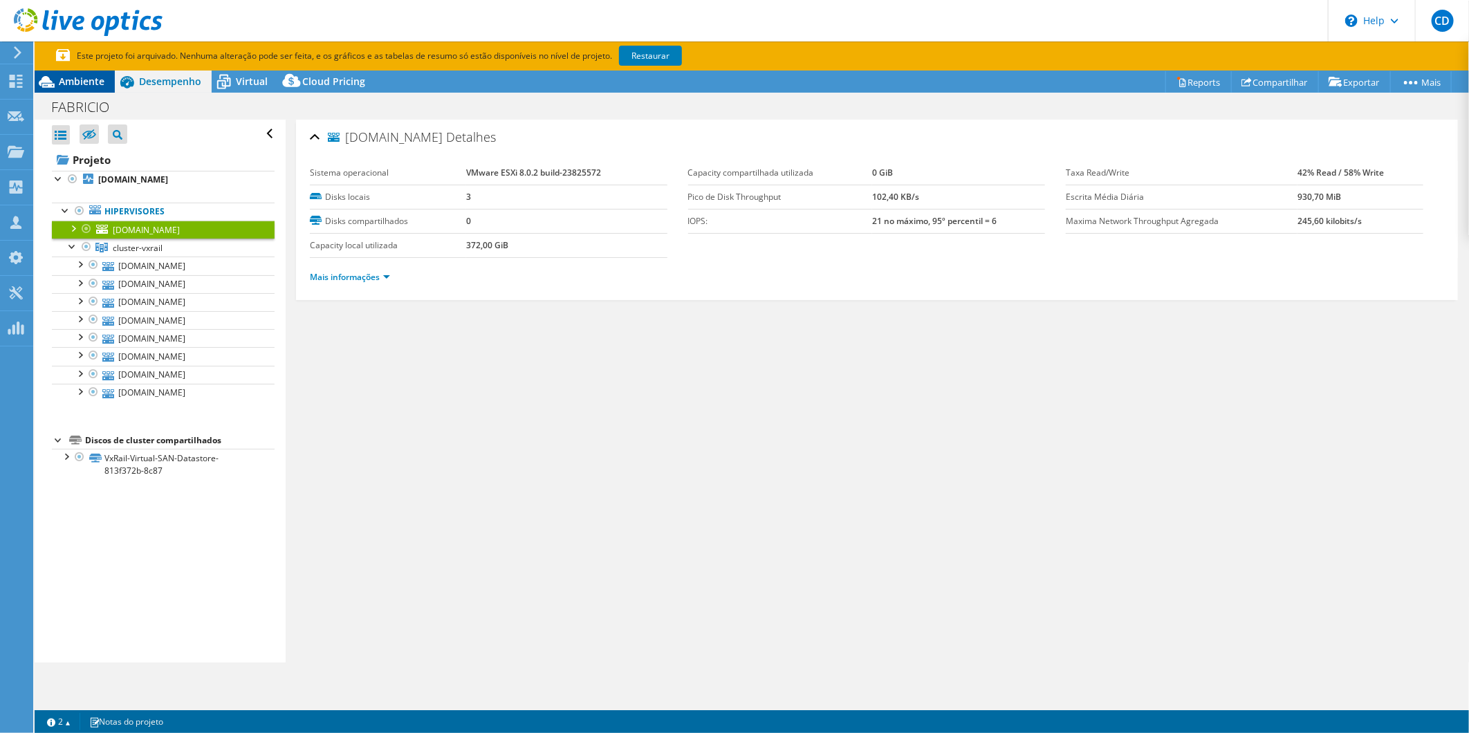
click at [72, 80] on span "Ambiente" at bounding box center [82, 81] width 46 height 13
